Goal: Find specific page/section: Find specific page/section

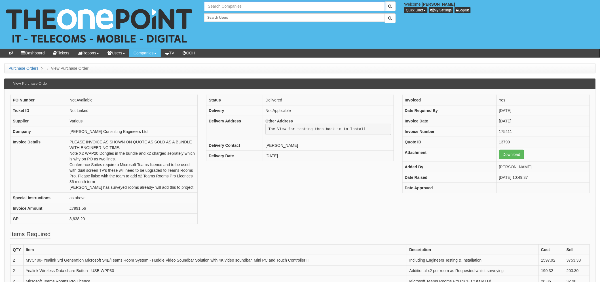
click at [208, 4] on input "text" at bounding box center [294, 6] width 181 height 10
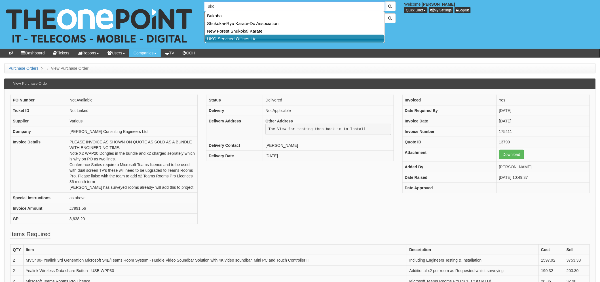
click at [239, 37] on link "UKO Serviced Offices Ltd" at bounding box center [295, 39] width 180 height 8
type input "UKO Serviced Offices Ltd"
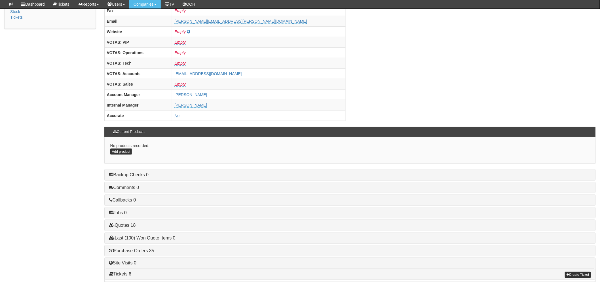
scroll to position [223, 0]
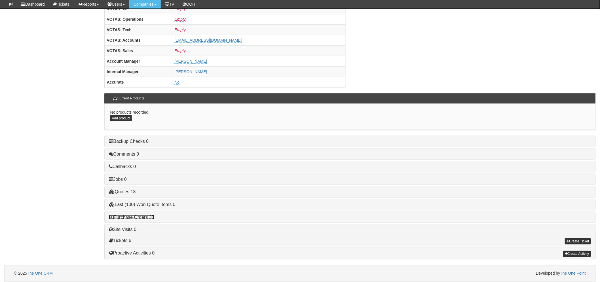
click at [148, 219] on link "Purchase Orders 35" at bounding box center [131, 217] width 45 height 5
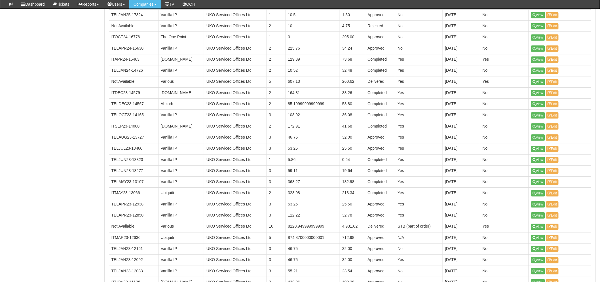
scroll to position [538, 0]
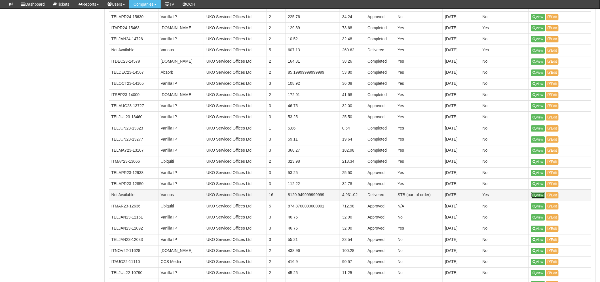
click at [535, 196] on icon at bounding box center [534, 195] width 3 height 3
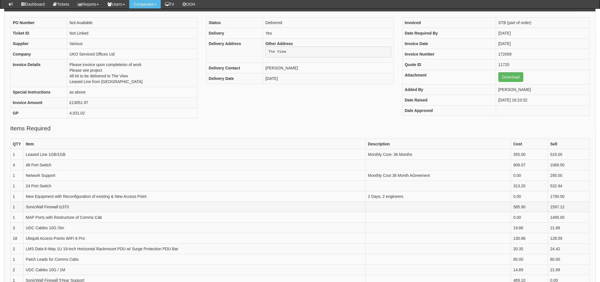
scroll to position [94, 0]
